Goal: Find specific page/section: Find specific page/section

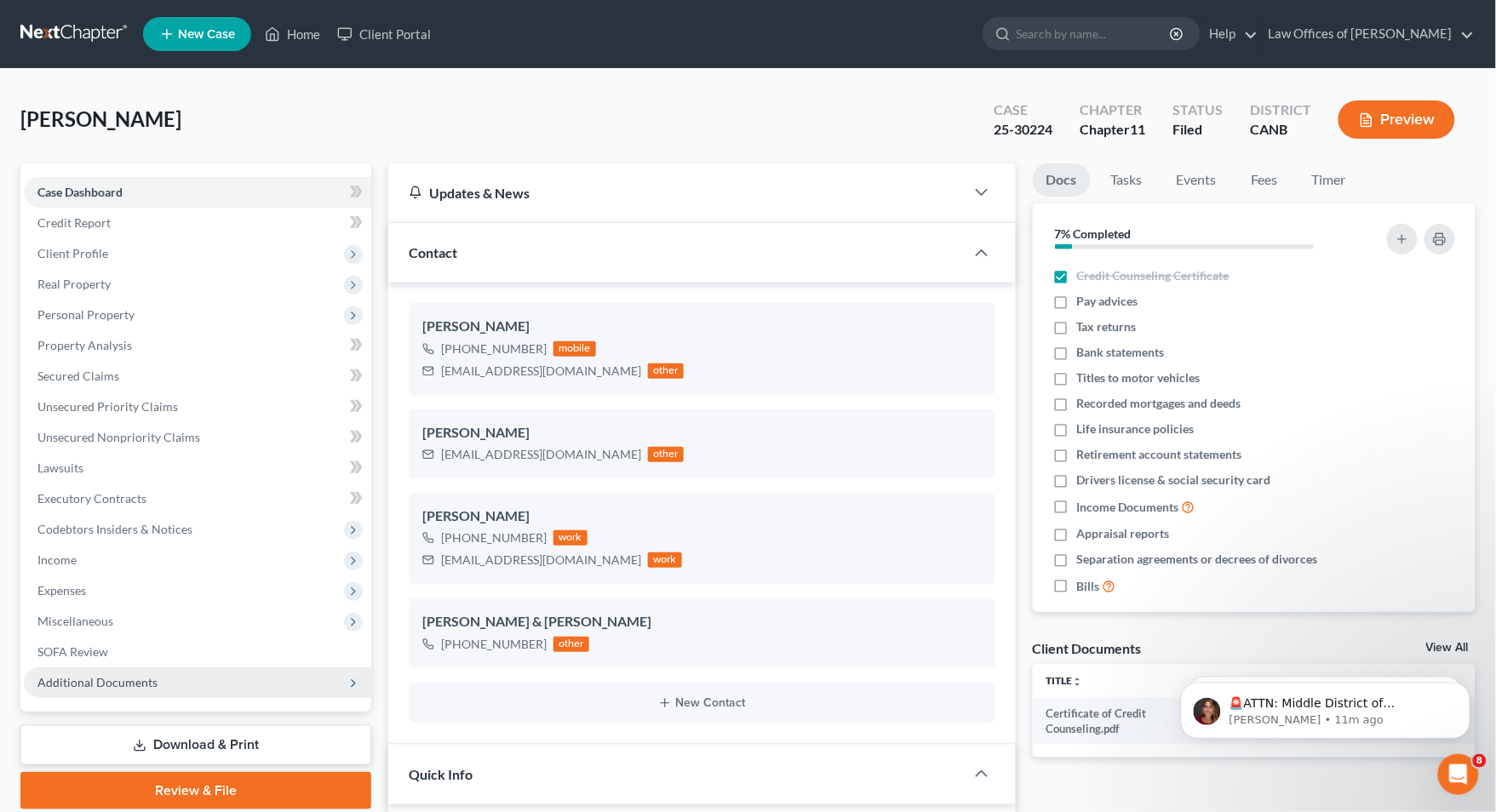
click at [142, 674] on span "Additional Documents" at bounding box center [97, 682] width 120 height 15
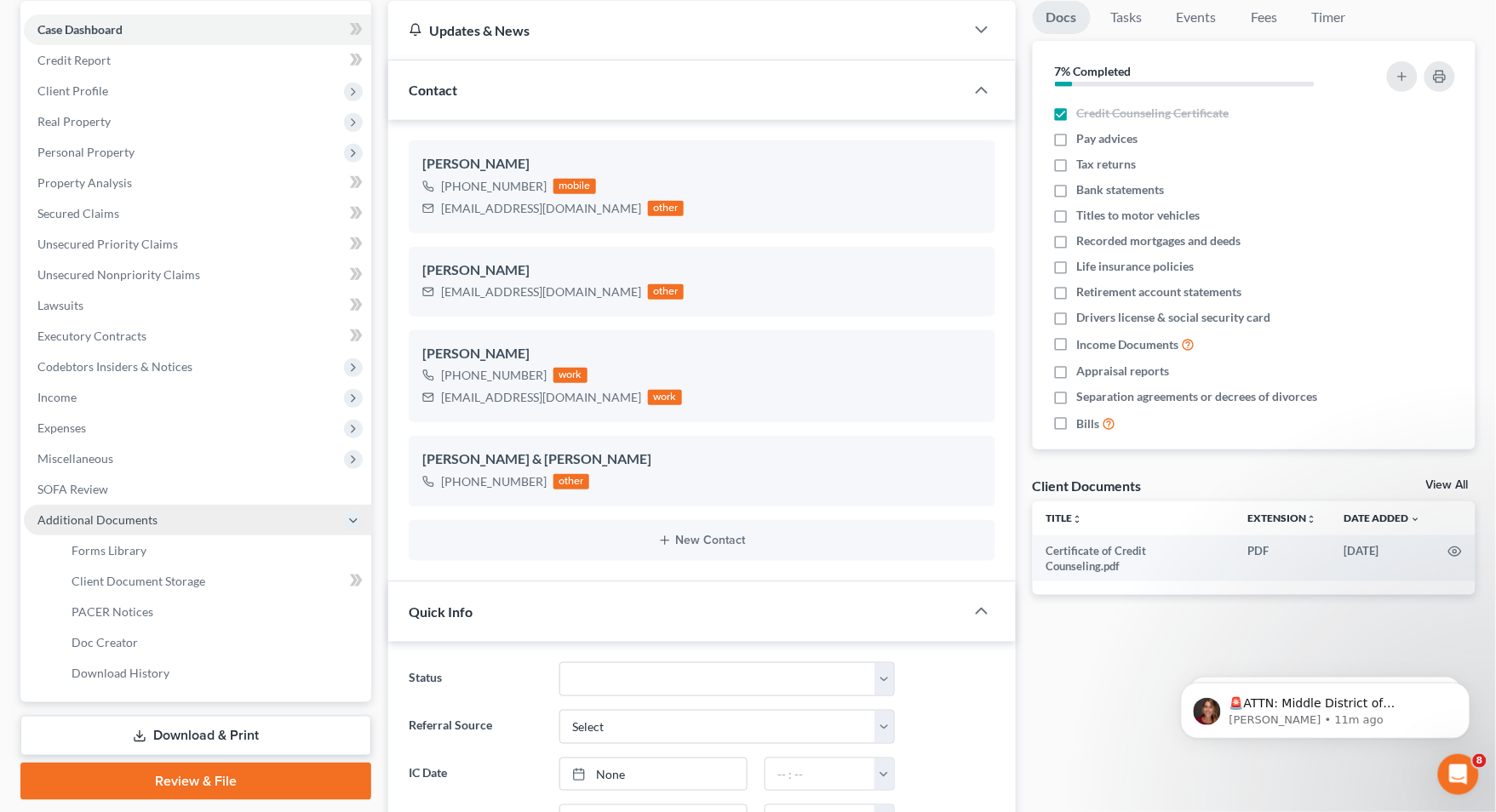
scroll to position [184, 0]
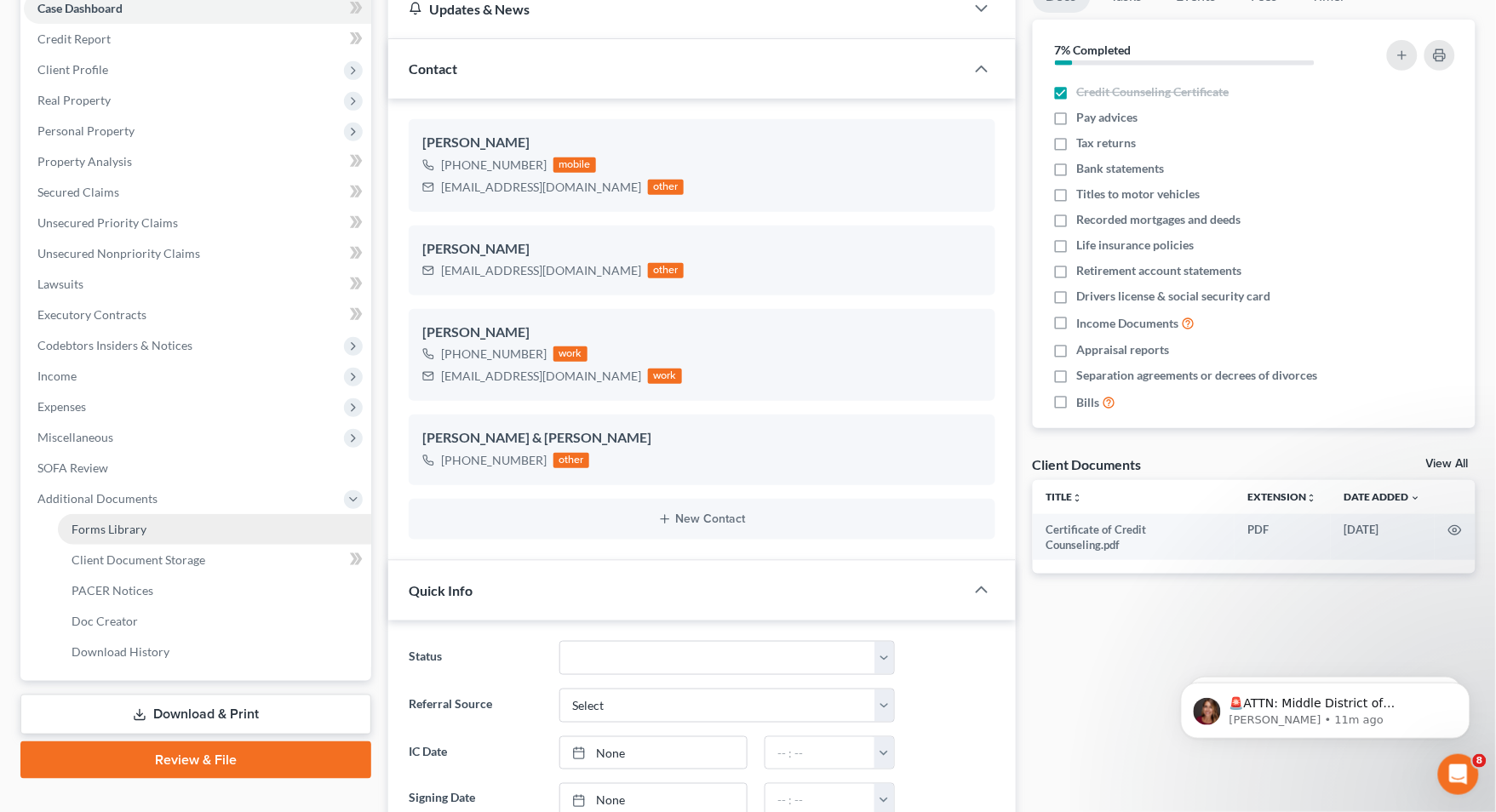
click at [195, 531] on link "Forms Library" at bounding box center [215, 529] width 313 height 31
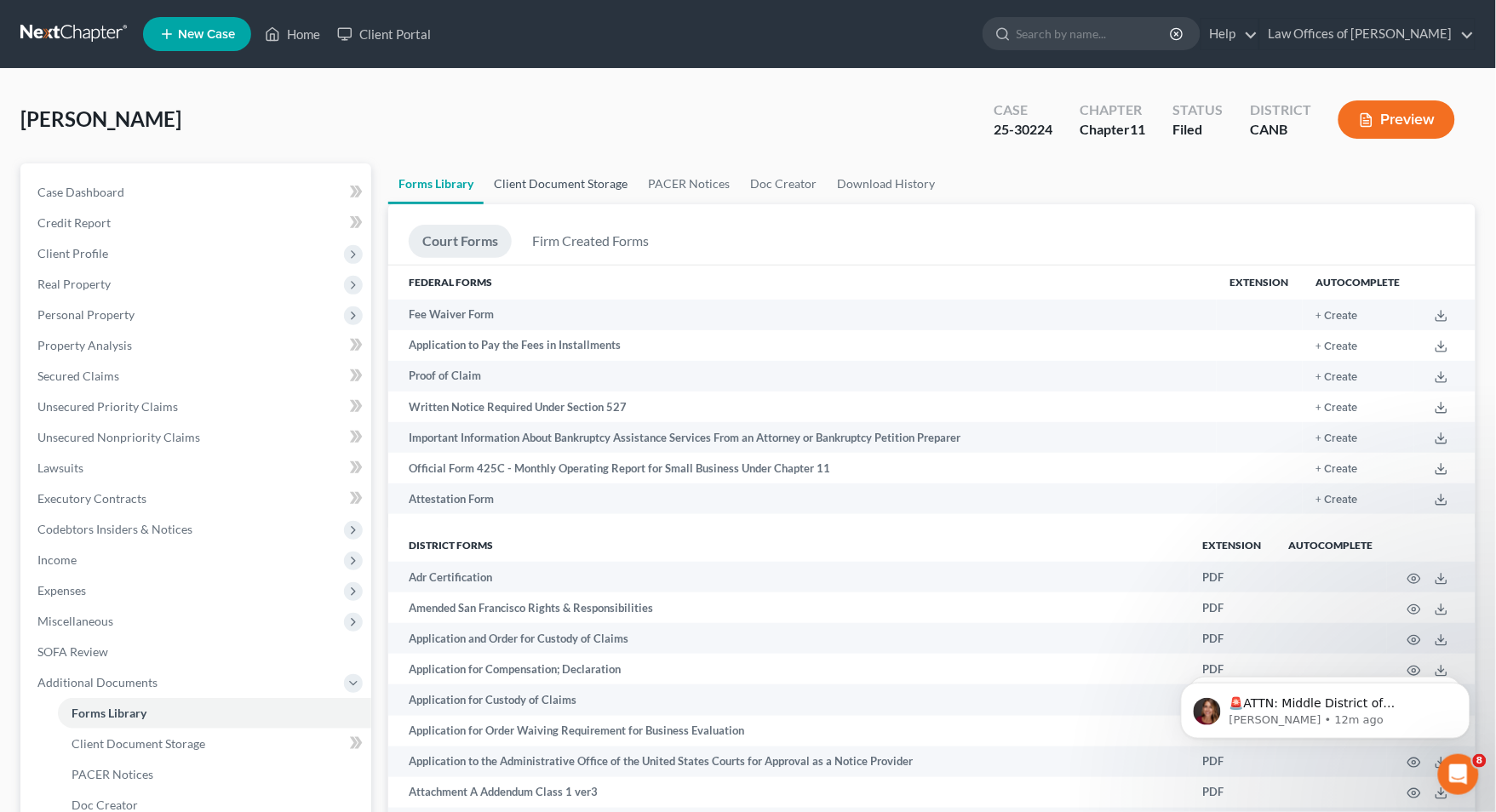
click at [558, 192] on link "Client Document Storage" at bounding box center [560, 184] width 154 height 41
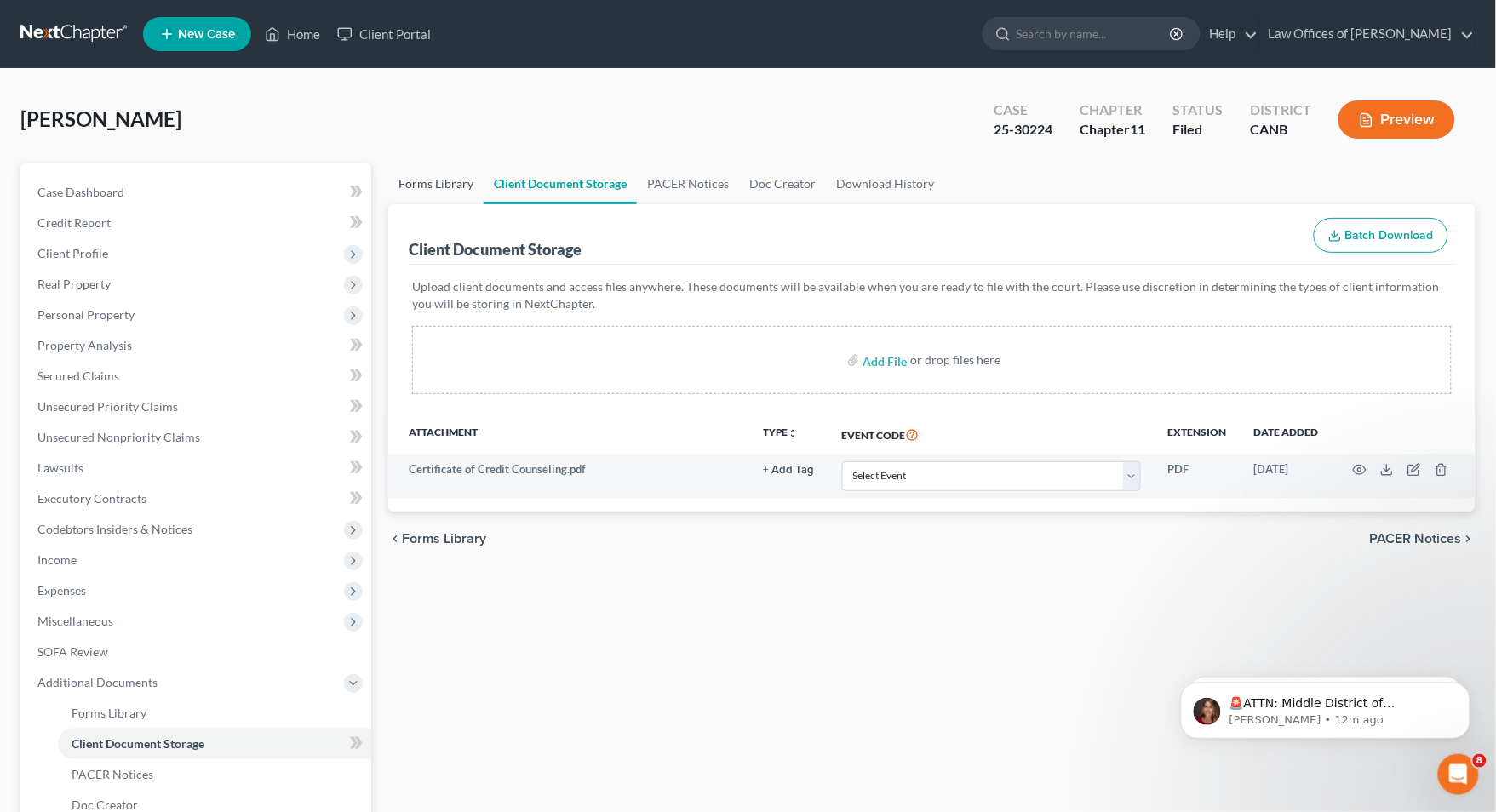
click at [439, 178] on link "Forms Library" at bounding box center [435, 184] width 95 height 41
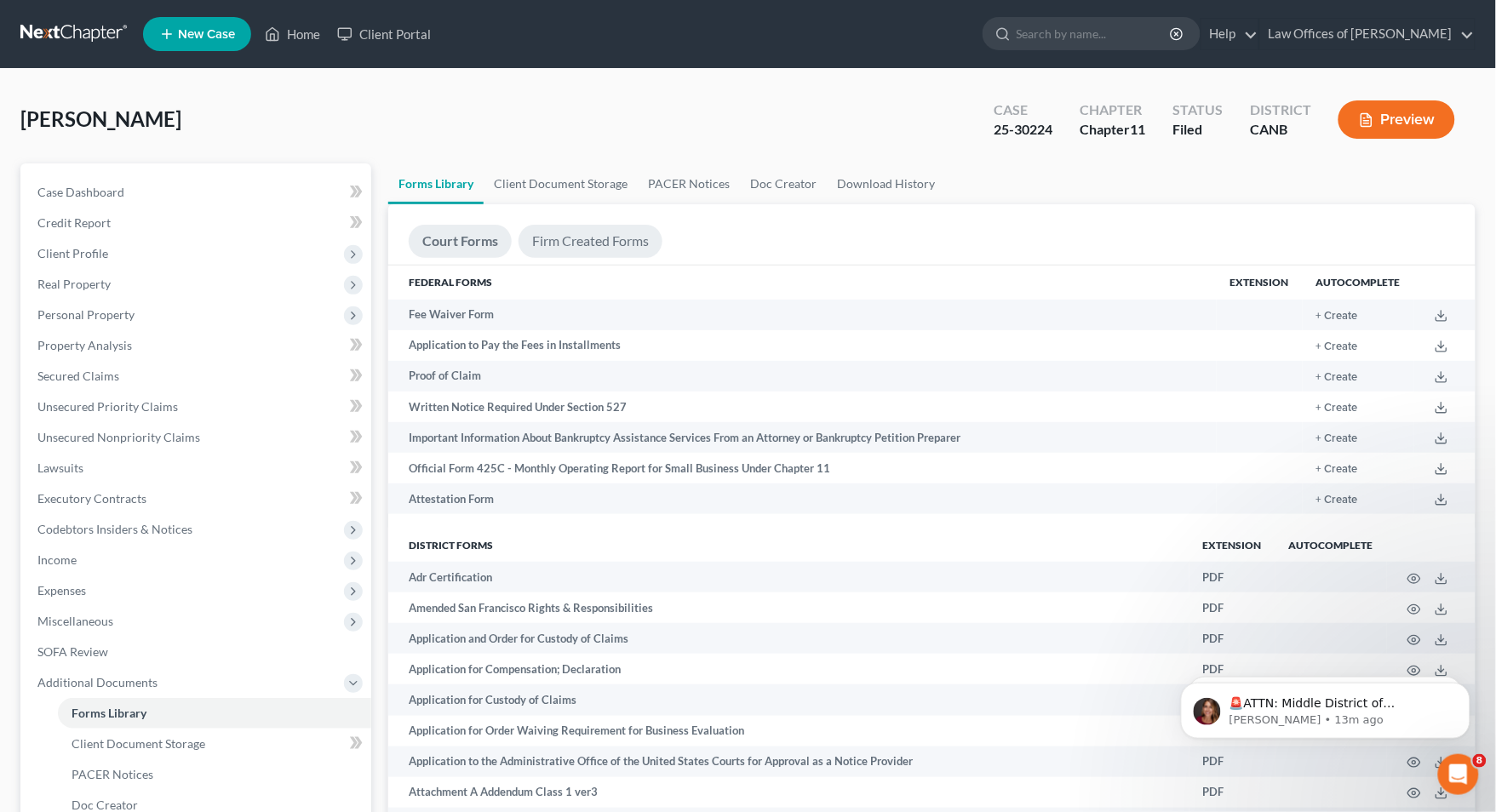
click at [597, 253] on link "Firm Created Forms" at bounding box center [590, 242] width 144 height 33
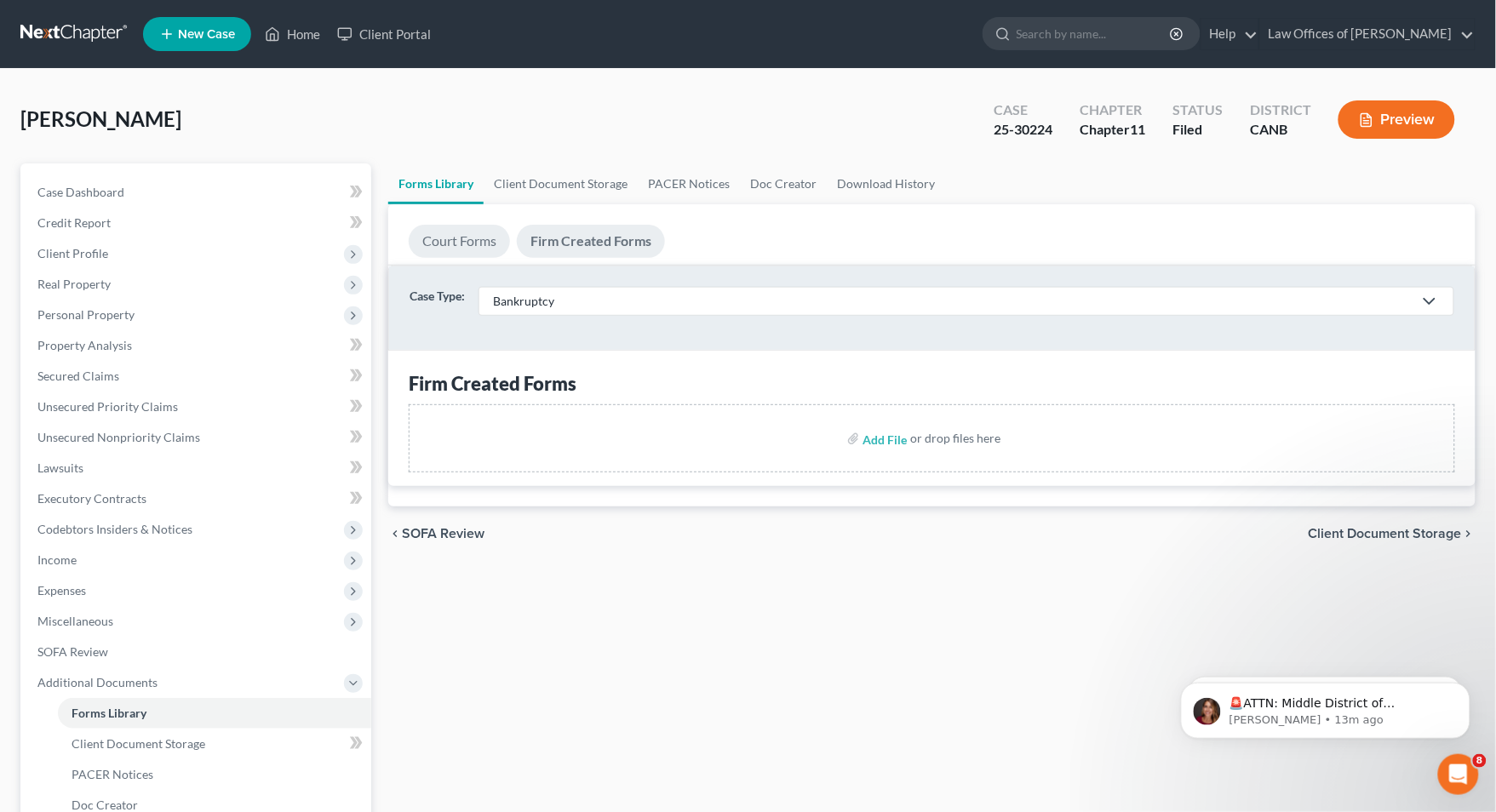
click at [497, 235] on link "Court Forms" at bounding box center [459, 242] width 101 height 33
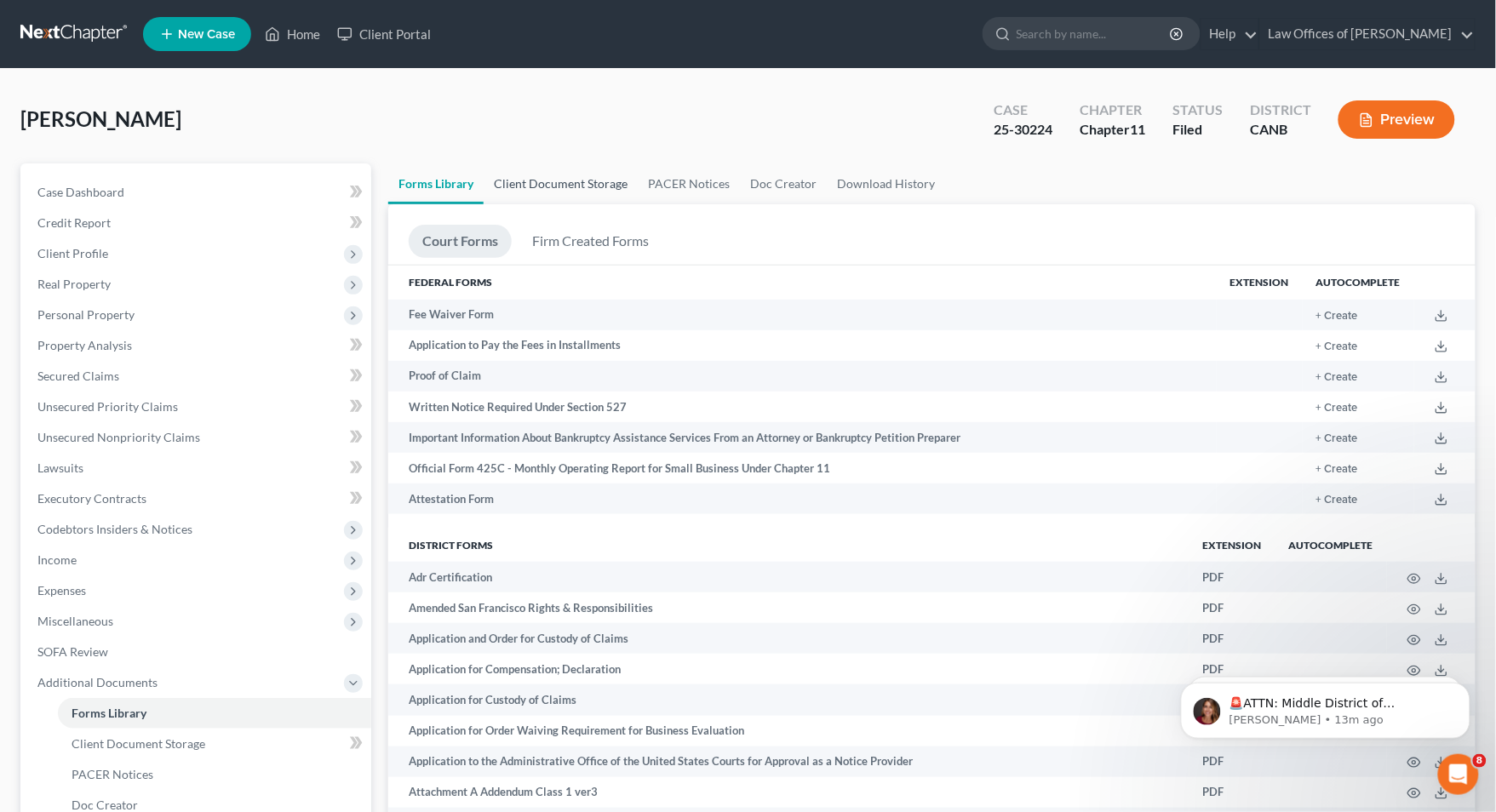
click at [535, 186] on link "Client Document Storage" at bounding box center [560, 184] width 154 height 41
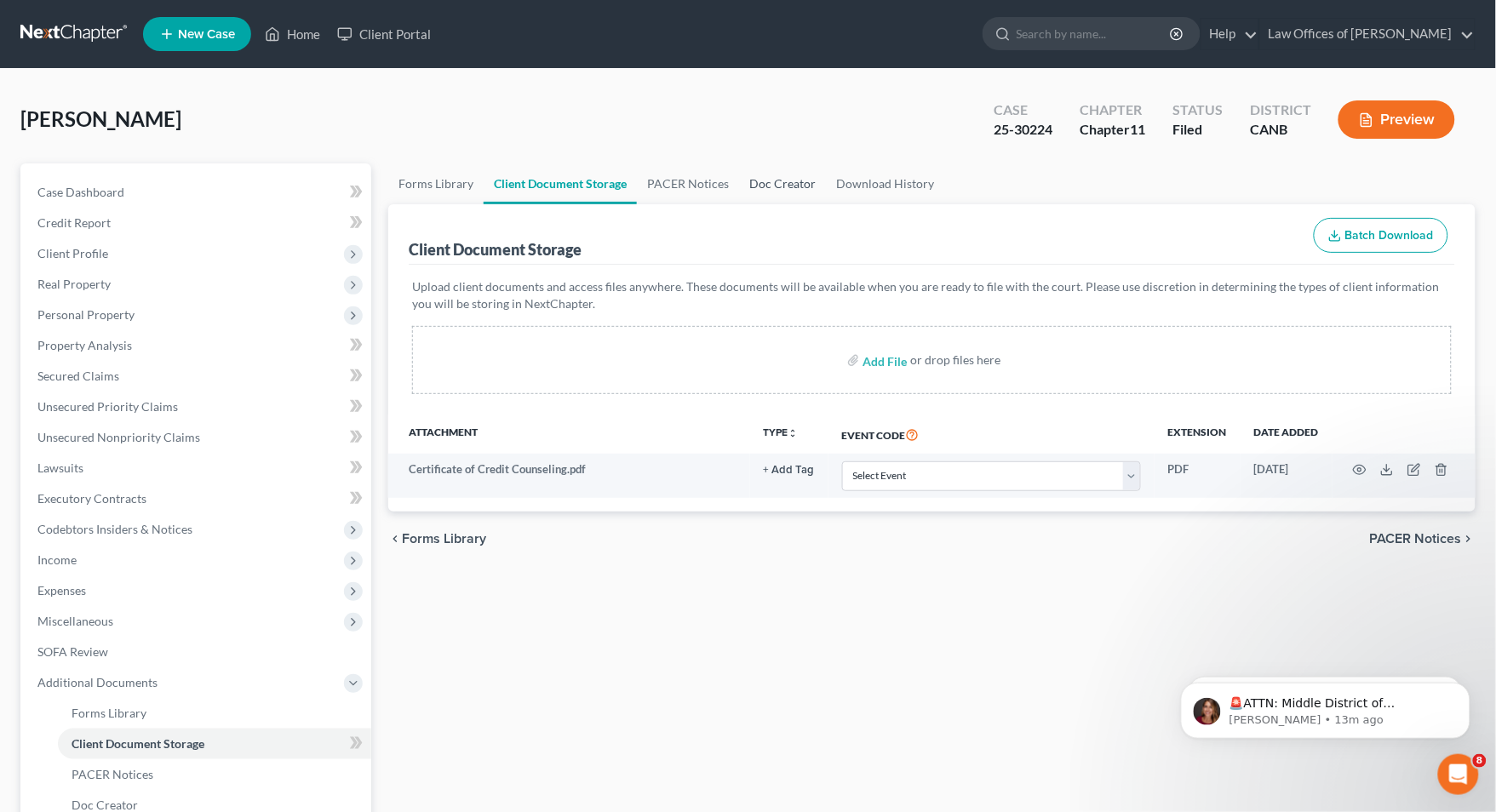
click at [786, 180] on link "Doc Creator" at bounding box center [783, 184] width 87 height 41
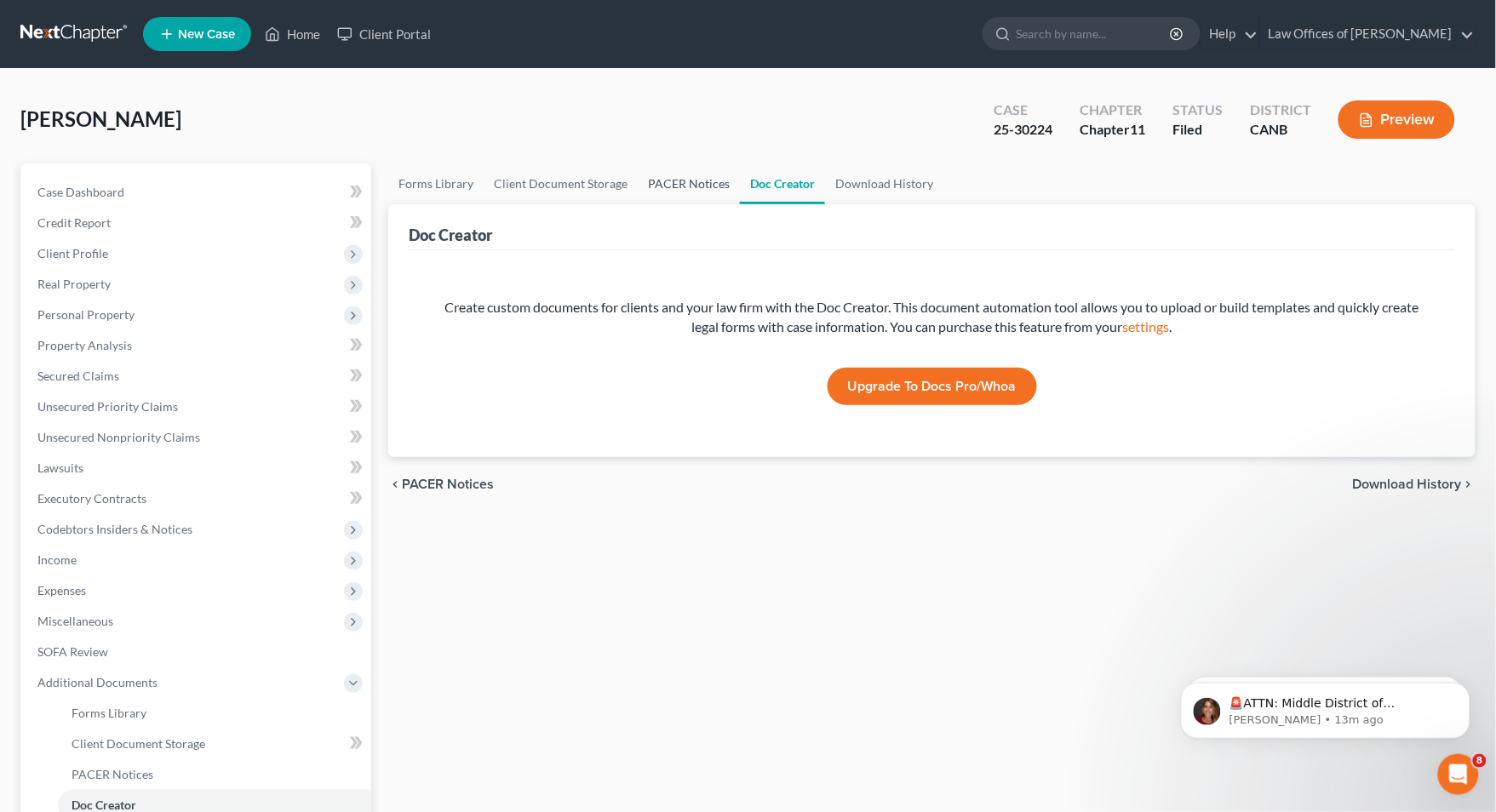
click at [691, 181] on link "PACER Notices" at bounding box center [689, 184] width 102 height 41
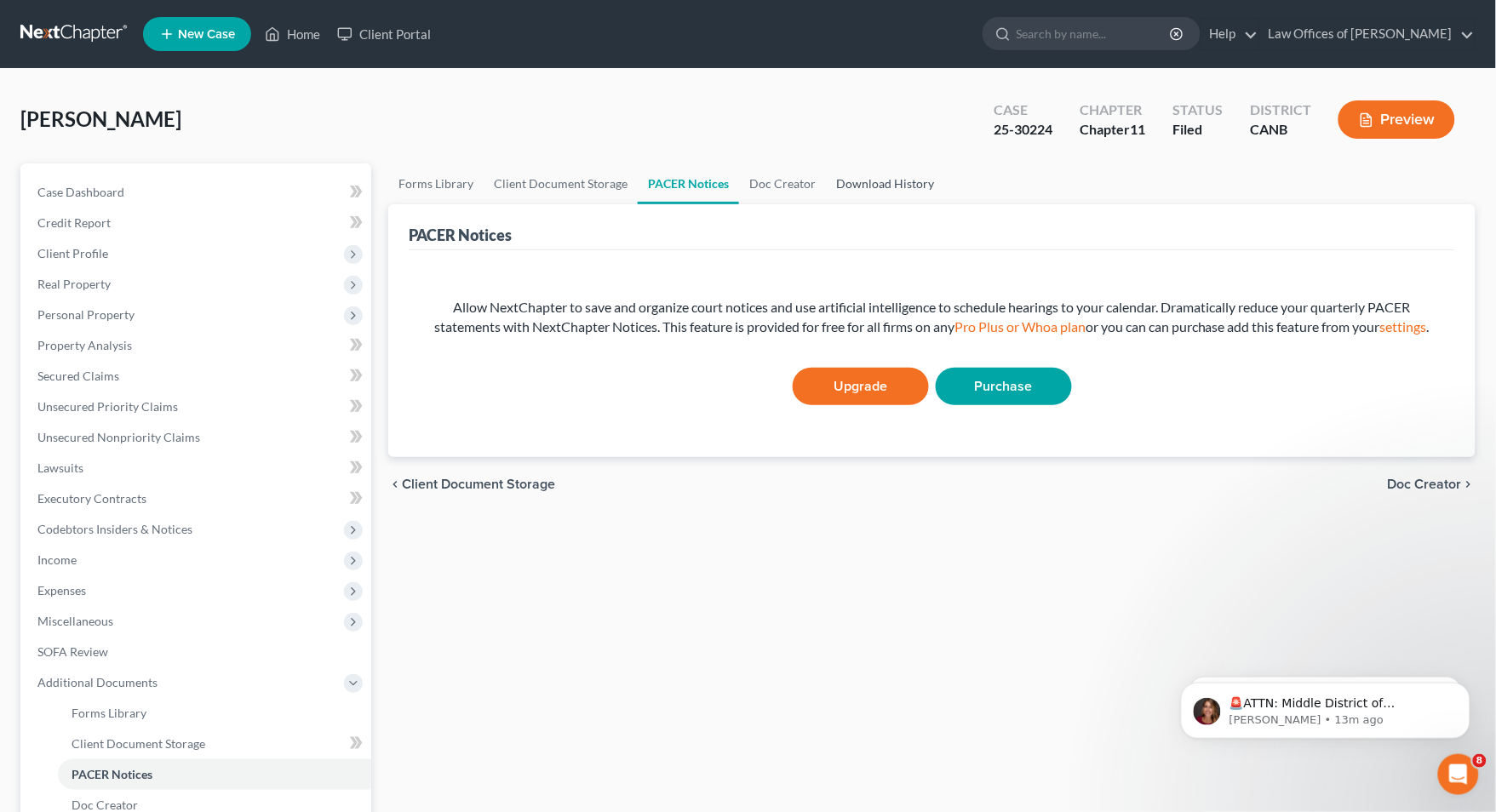
click at [878, 185] on link "Download History" at bounding box center [886, 184] width 119 height 41
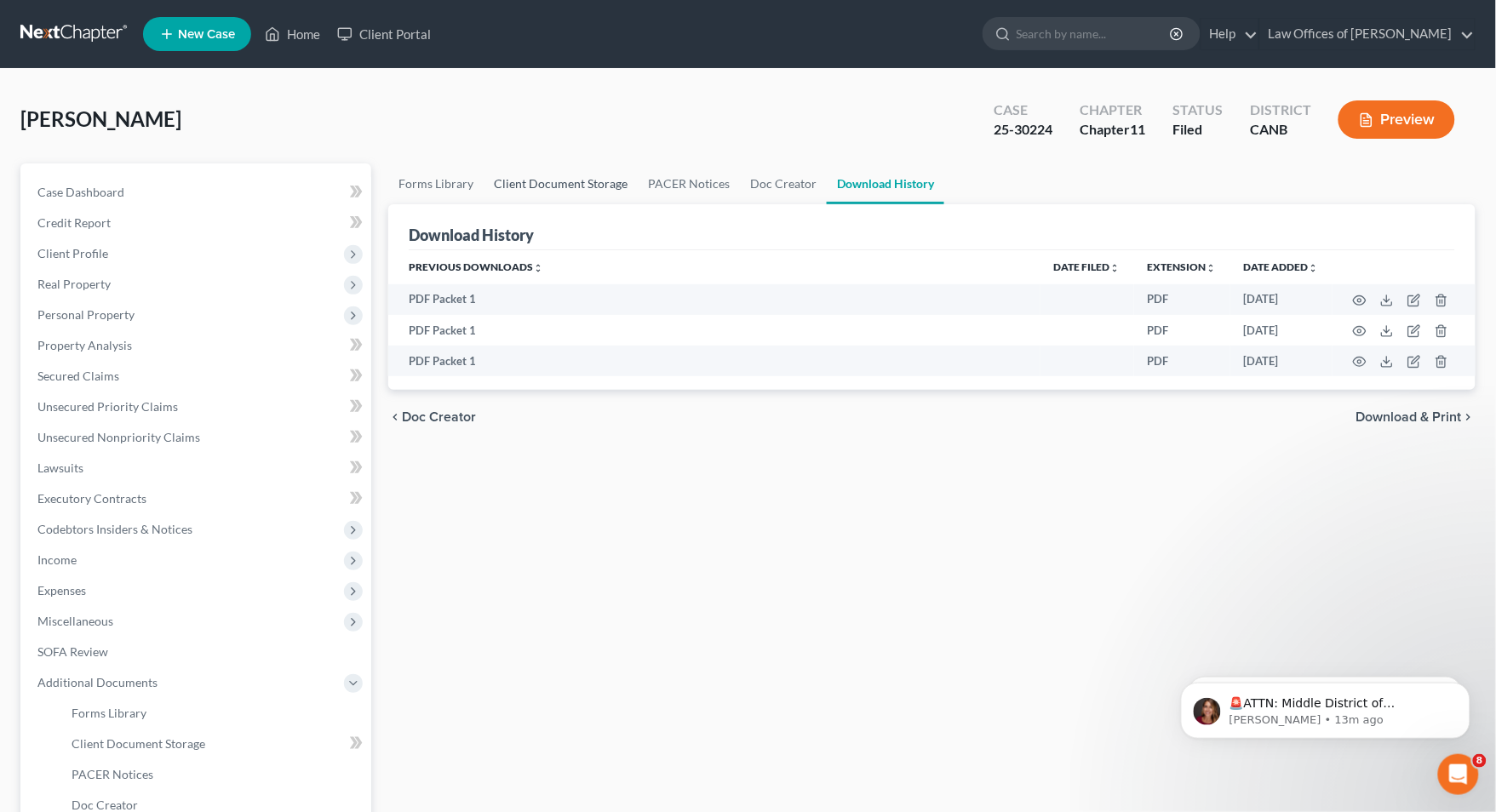
click at [576, 181] on link "Client Document Storage" at bounding box center [560, 184] width 154 height 41
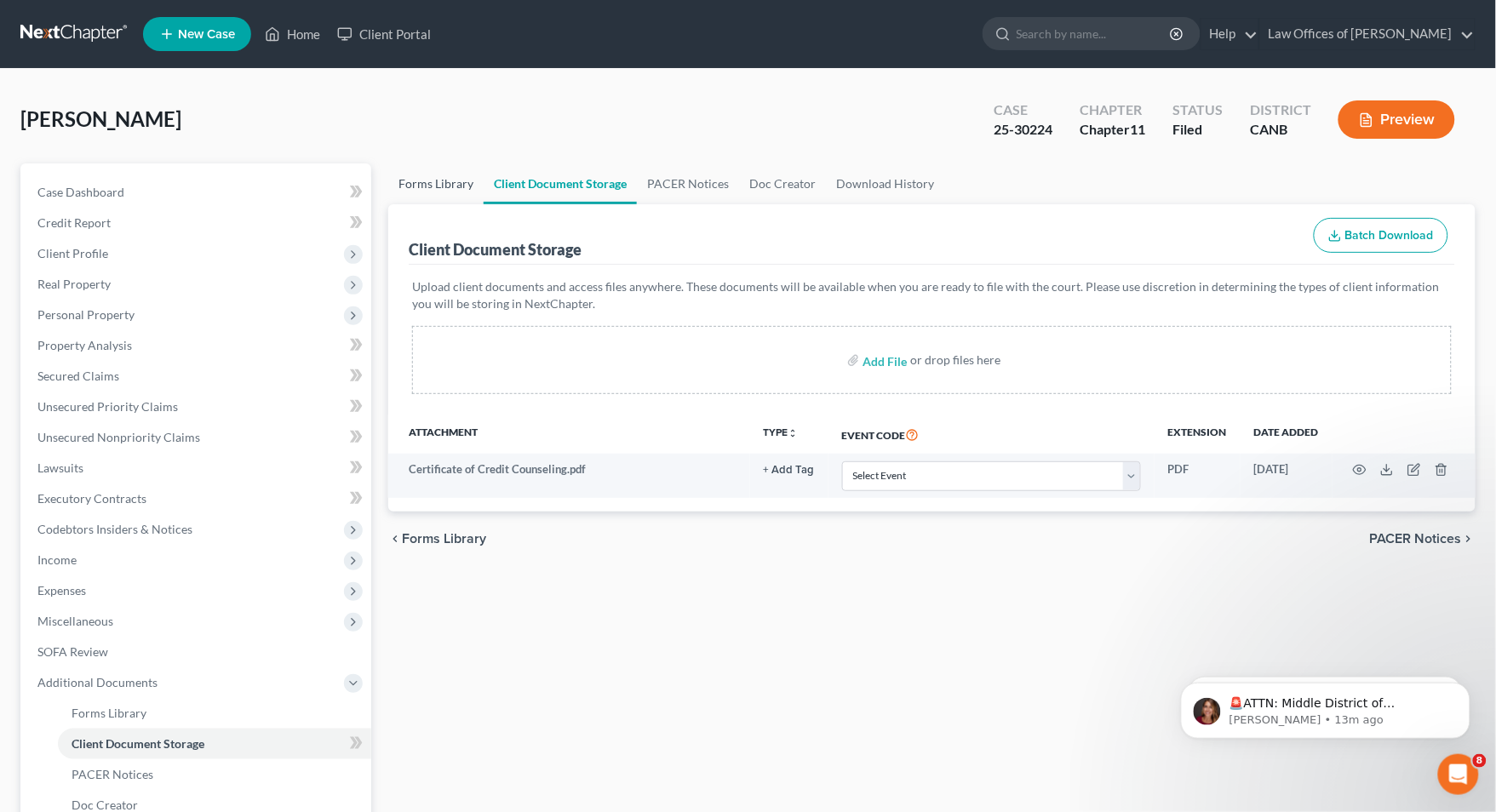
click at [425, 193] on link "Forms Library" at bounding box center [435, 184] width 95 height 41
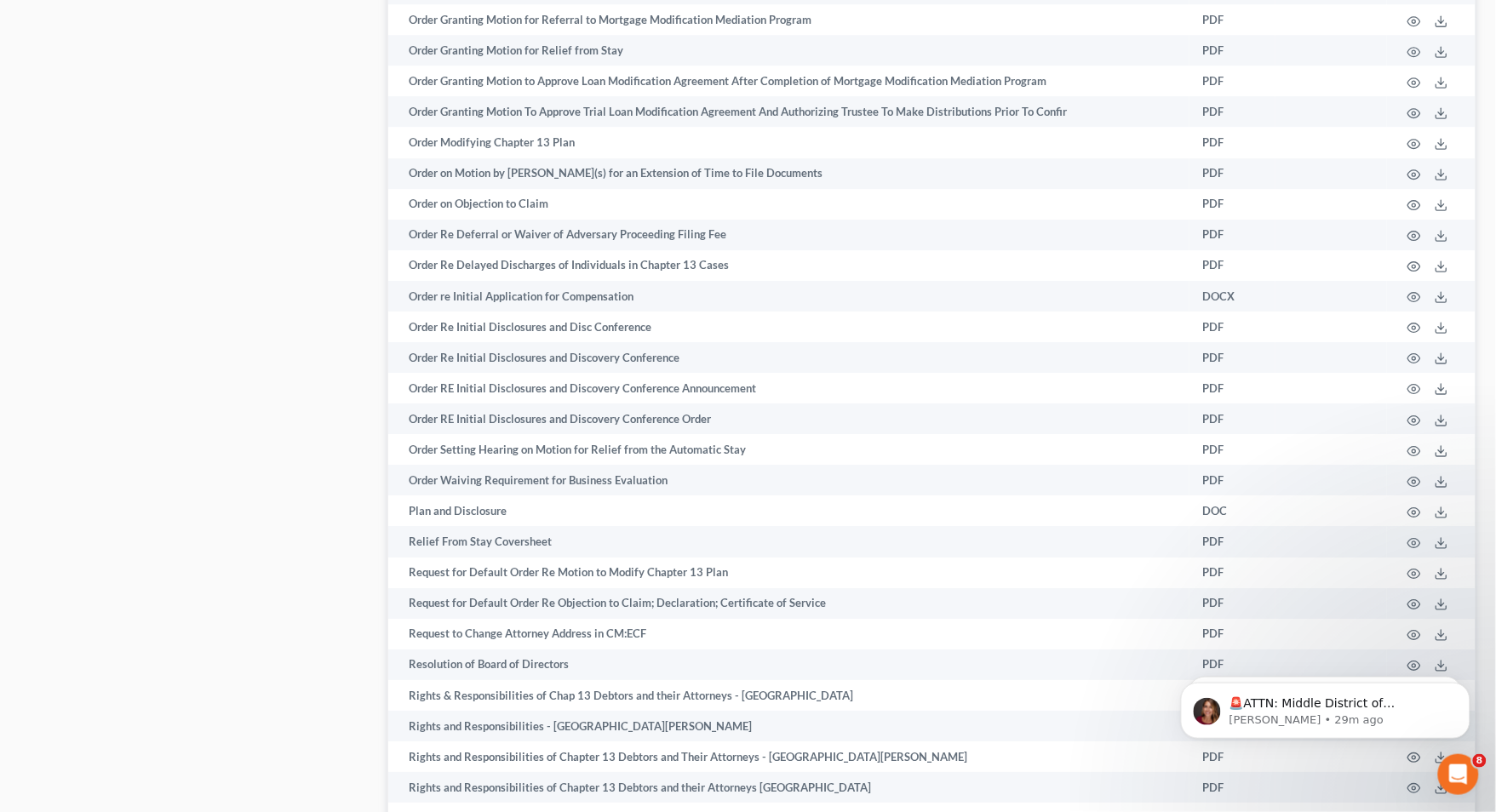
scroll to position [3365, 0]
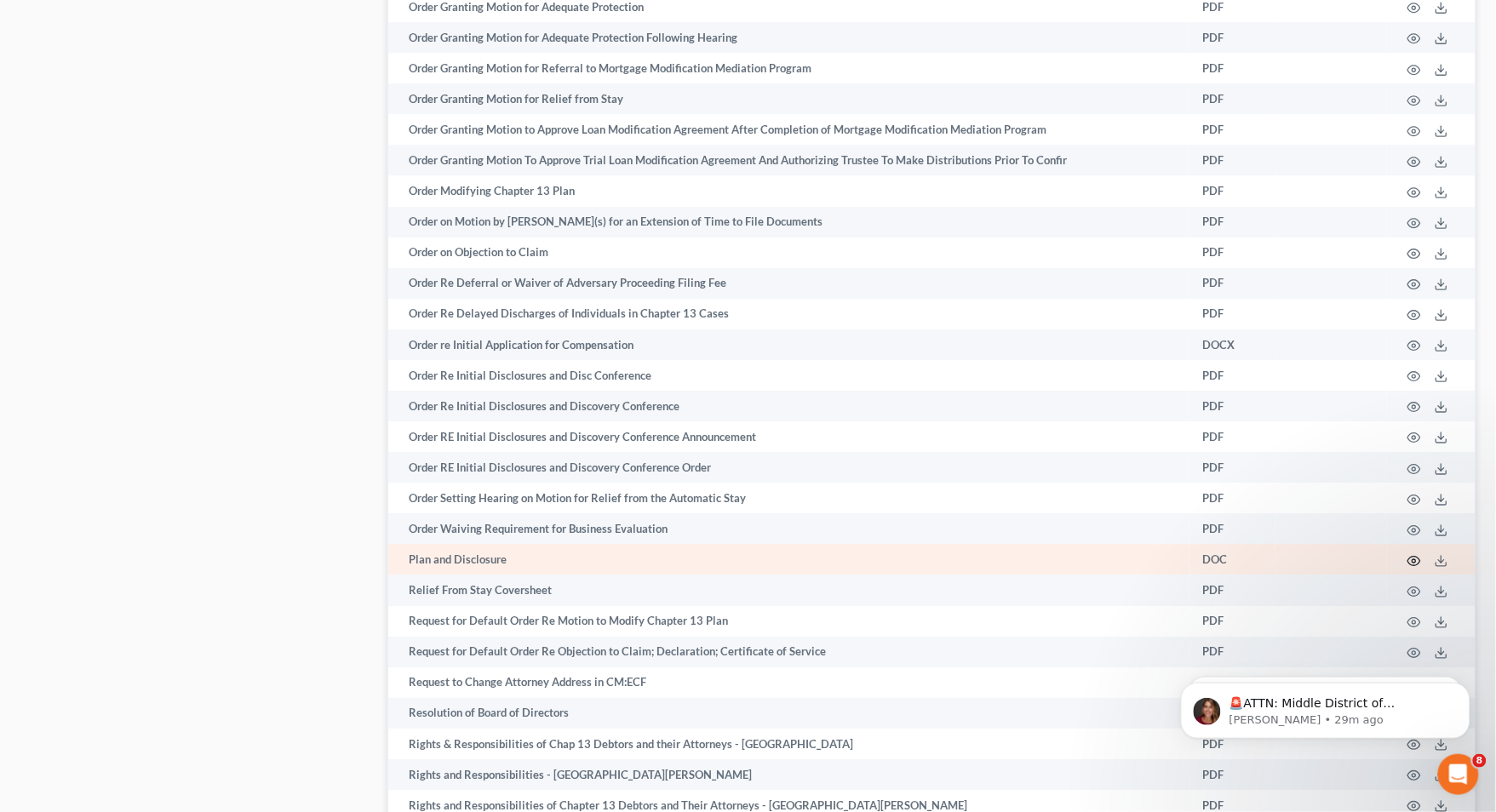
click at [1292, 563] on circle "button" at bounding box center [1414, 561] width 4 height 4
click at [1292, 568] on icon "button" at bounding box center [1414, 560] width 14 height 14
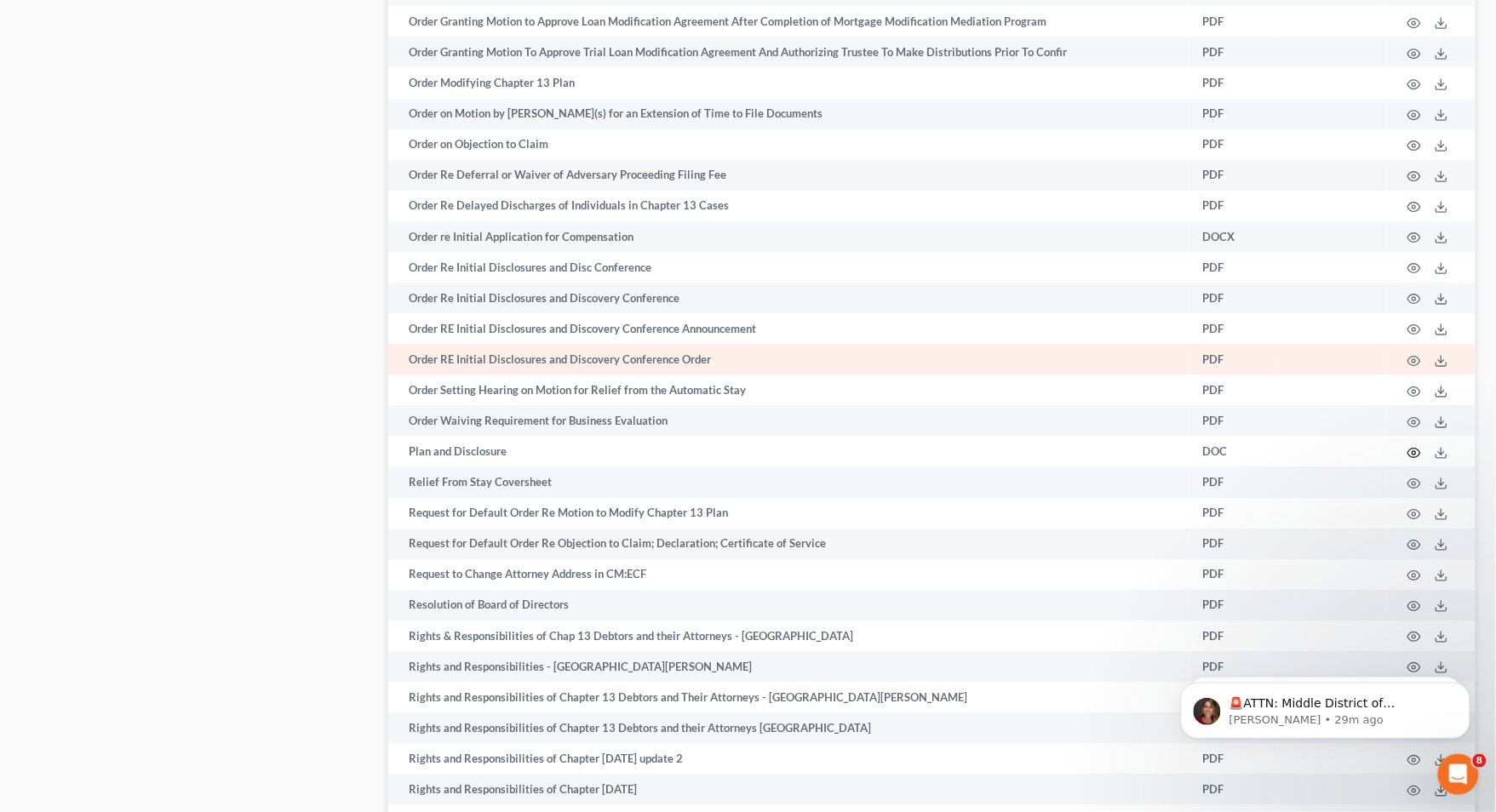
scroll to position [3509, 0]
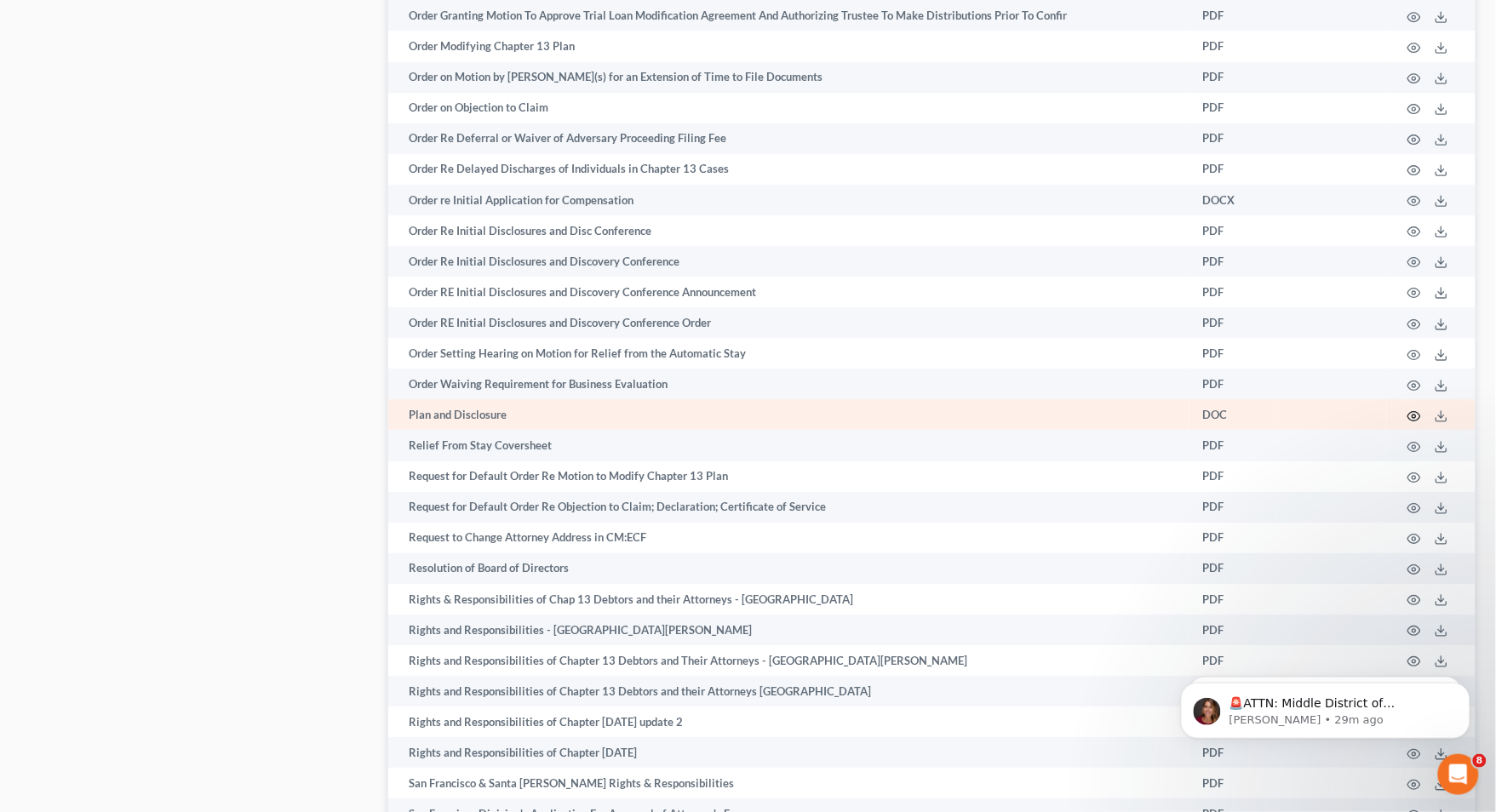
click at [1292, 423] on icon "button" at bounding box center [1414, 416] width 14 height 14
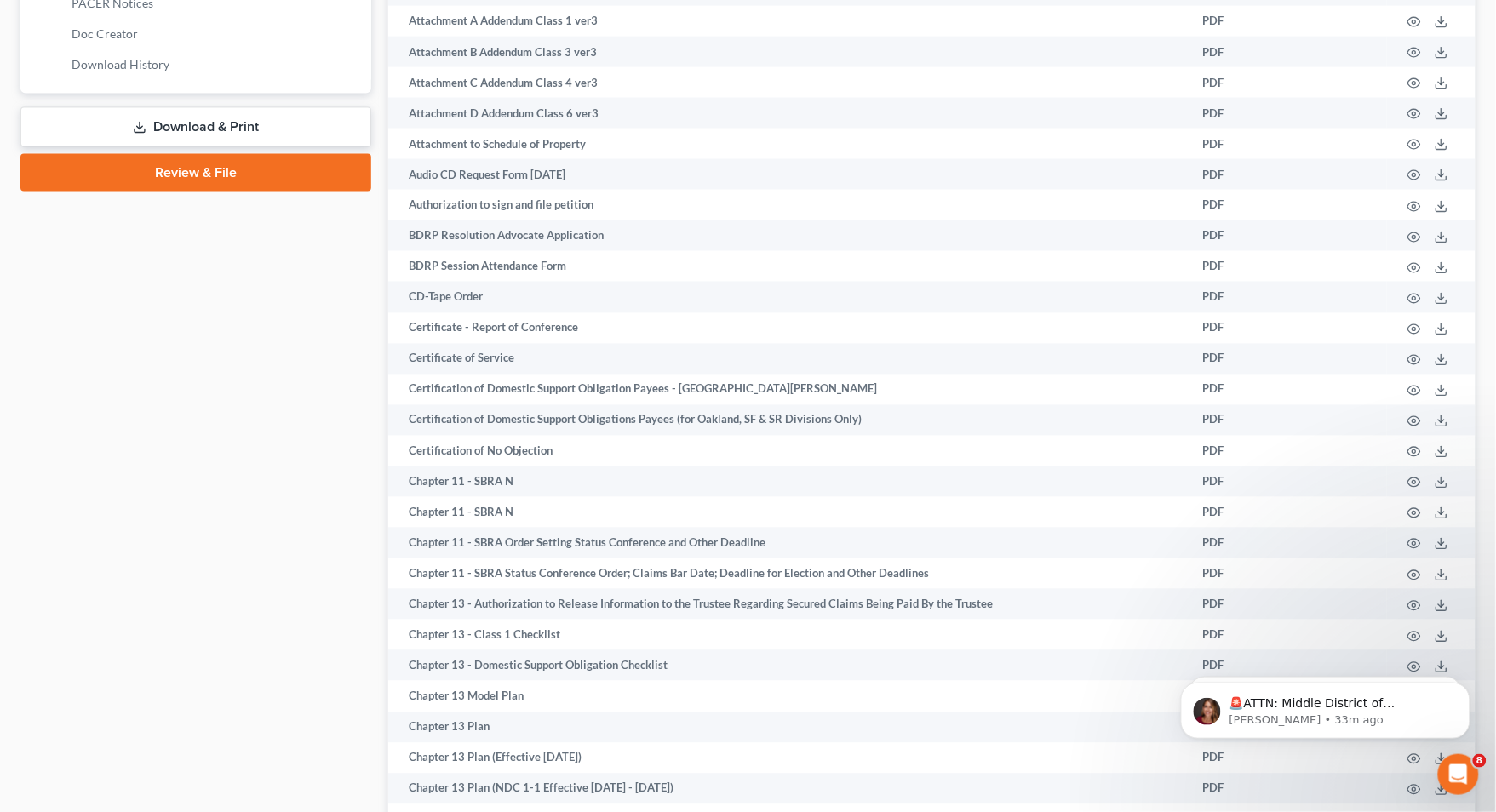
scroll to position [0, 0]
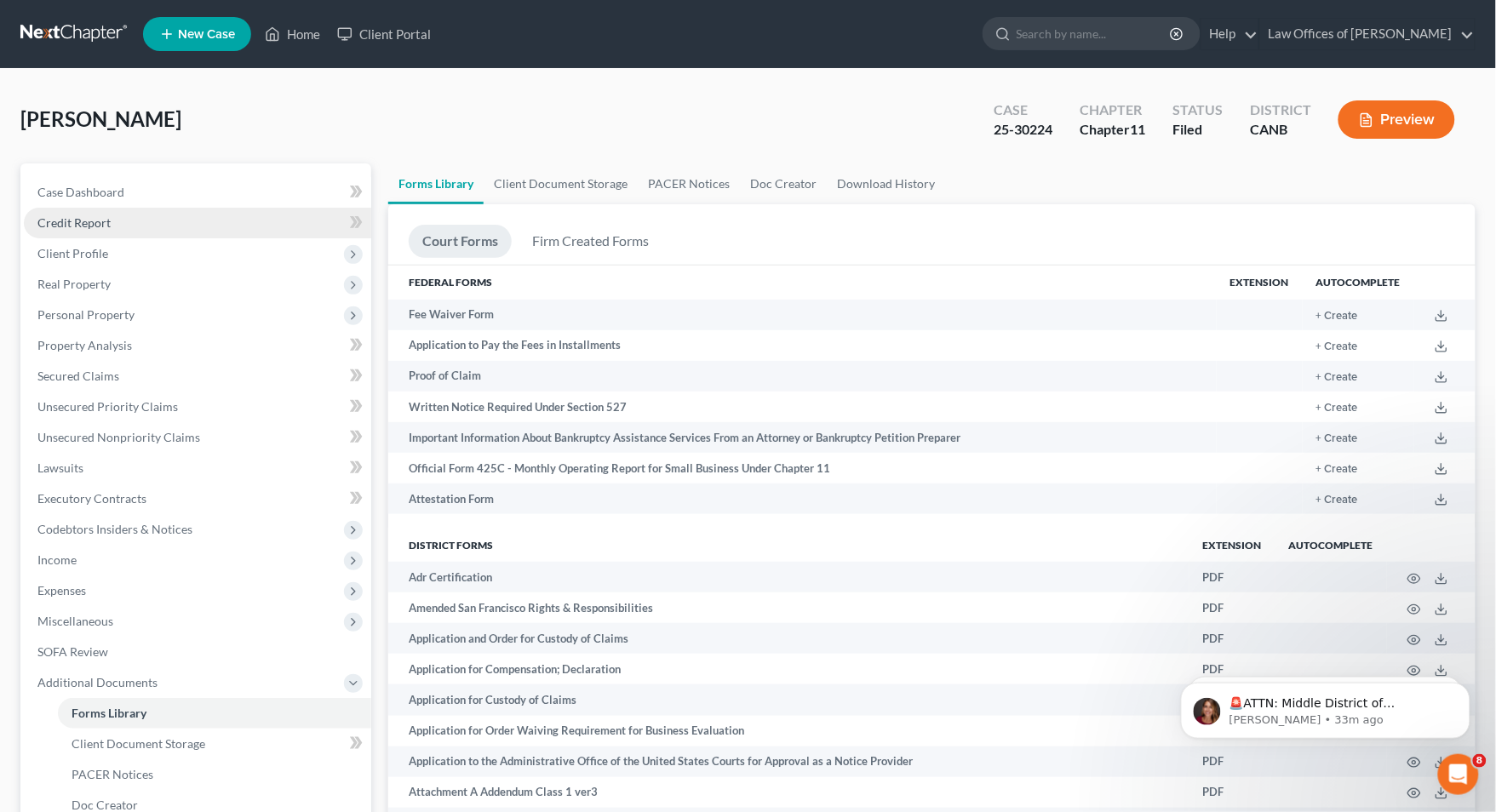
click at [216, 225] on link "Credit Report" at bounding box center [197, 222] width 347 height 31
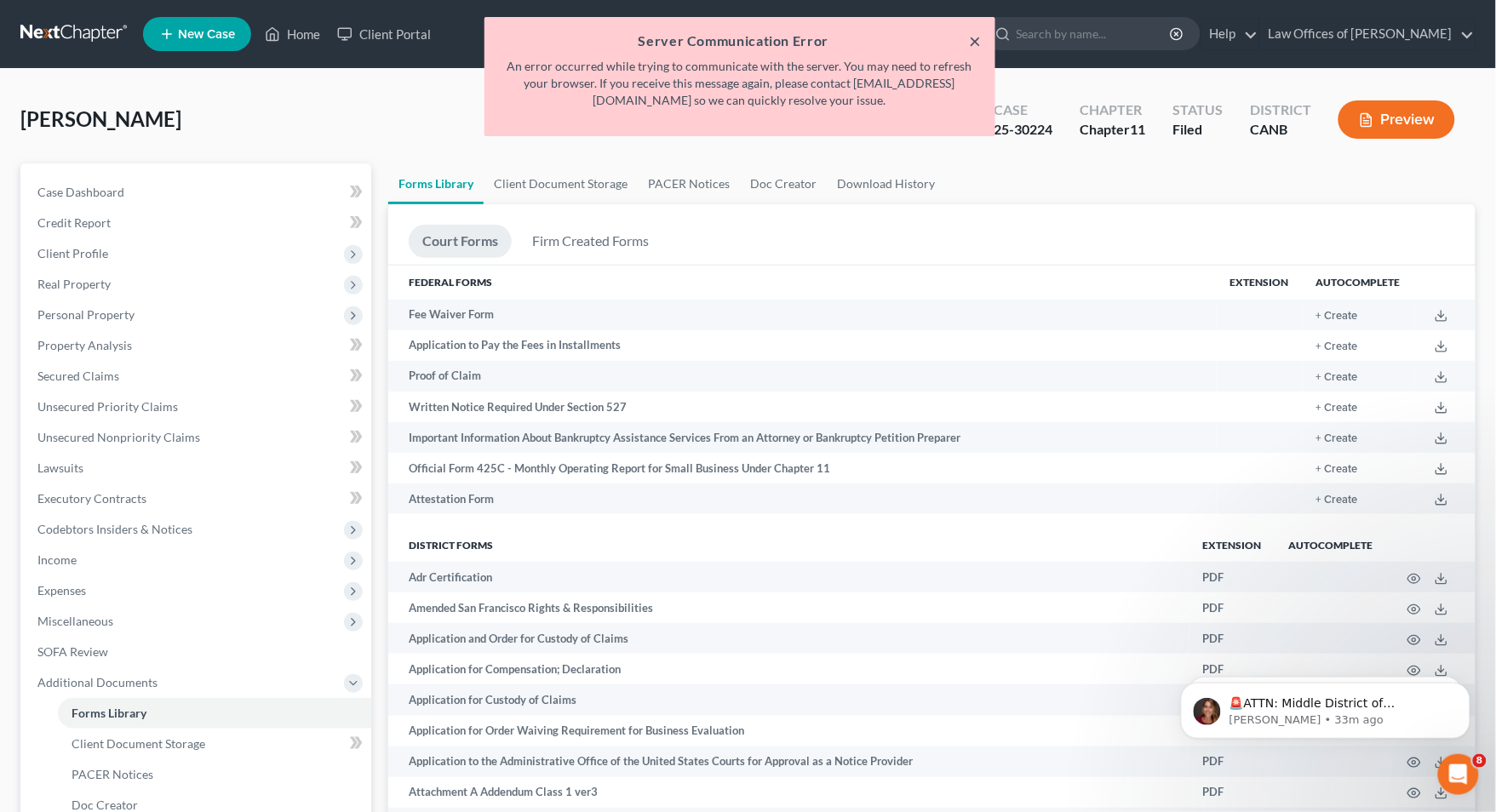
click at [974, 47] on button "×" at bounding box center [975, 41] width 12 height 20
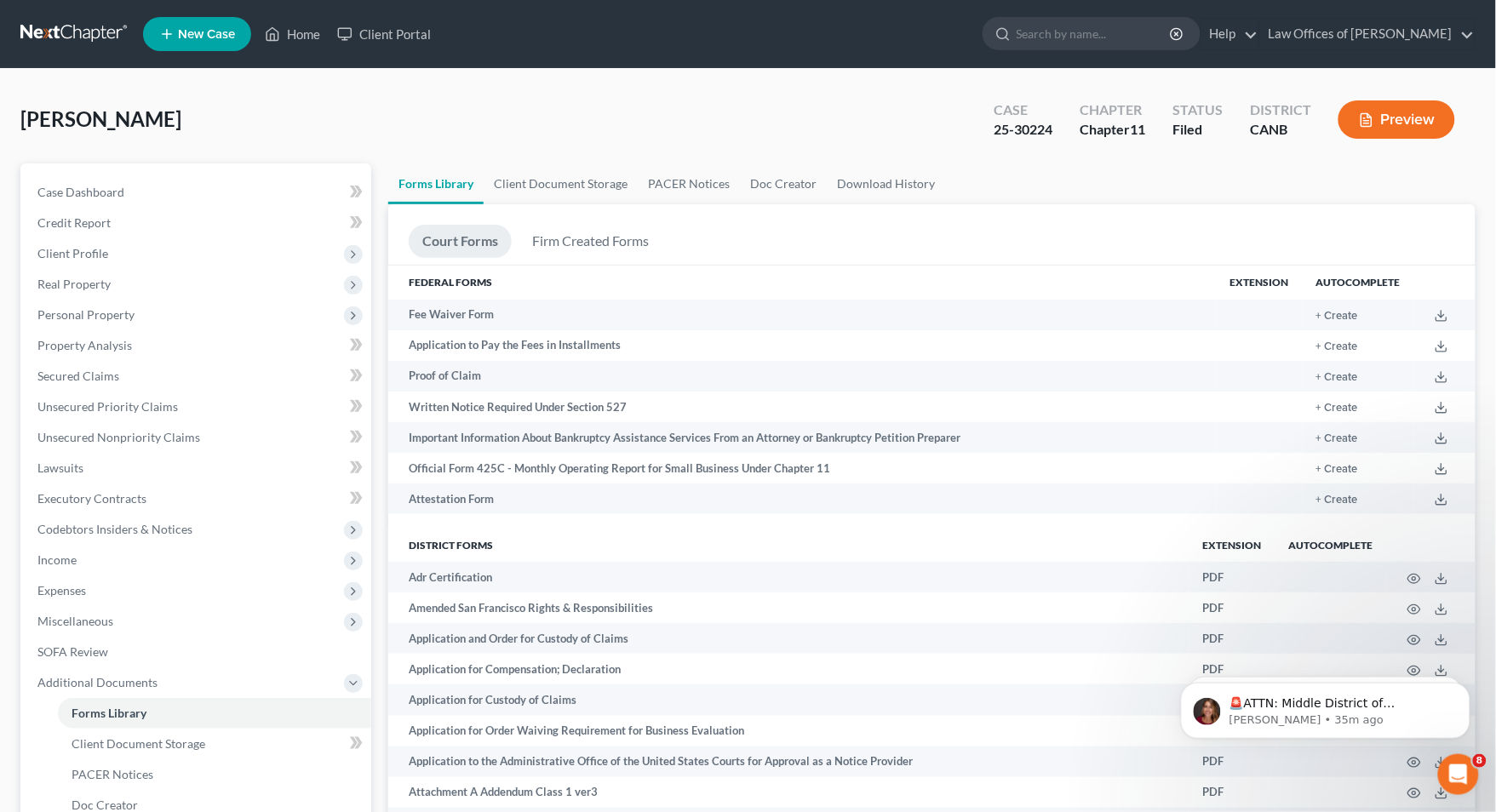
click at [1292, 120] on button "Preview" at bounding box center [1397, 119] width 117 height 38
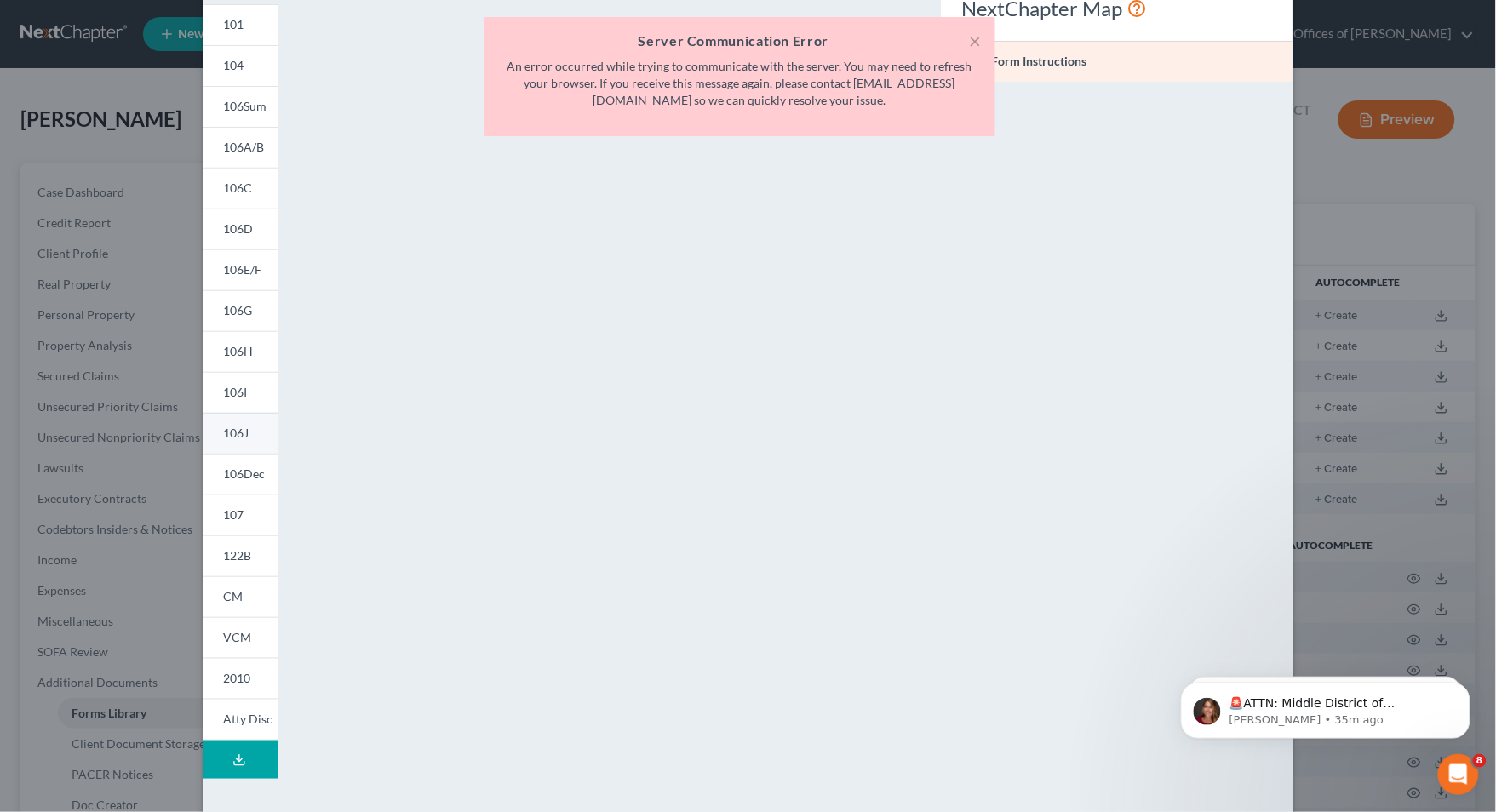
scroll to position [131, 0]
